Goal: Find specific page/section: Find specific page/section

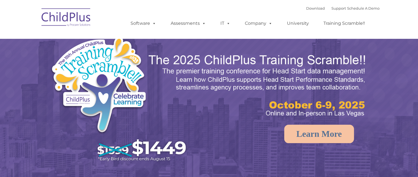
select select "MEDIUM"
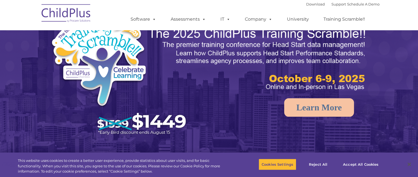
scroll to position [29, 0]
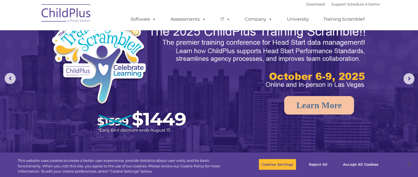
click at [325, 7] on div "Download Support | Schedule A Demo " at bounding box center [342, 4] width 73 height 8
click at [331, 5] on link "Support" at bounding box center [338, 4] width 15 height 4
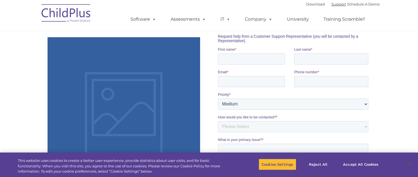
scroll to position [366, 0]
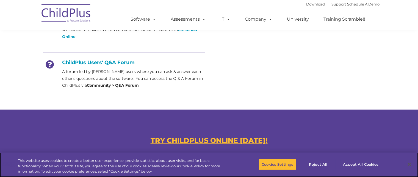
scroll to position [285, 0]
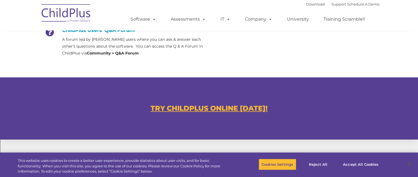
click at [182, 103] on div "TRY CHILDPLUS ONLINE TODAY!" at bounding box center [209, 104] width 341 height 33
click at [182, 104] on u "TRY CHILDPLUS ONLINE TODAY!" at bounding box center [209, 108] width 117 height 8
